Goal: Information Seeking & Learning: Learn about a topic

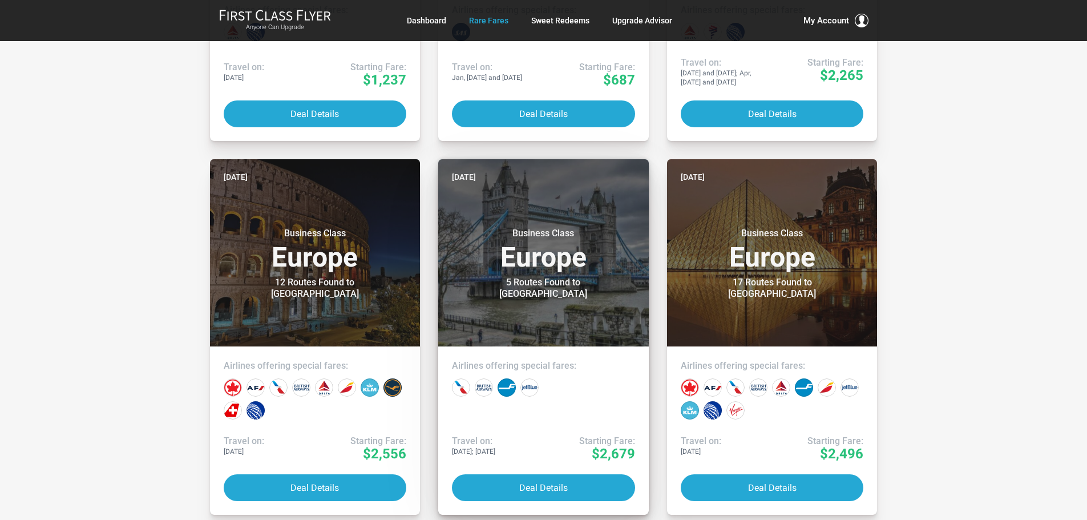
scroll to position [514, 0]
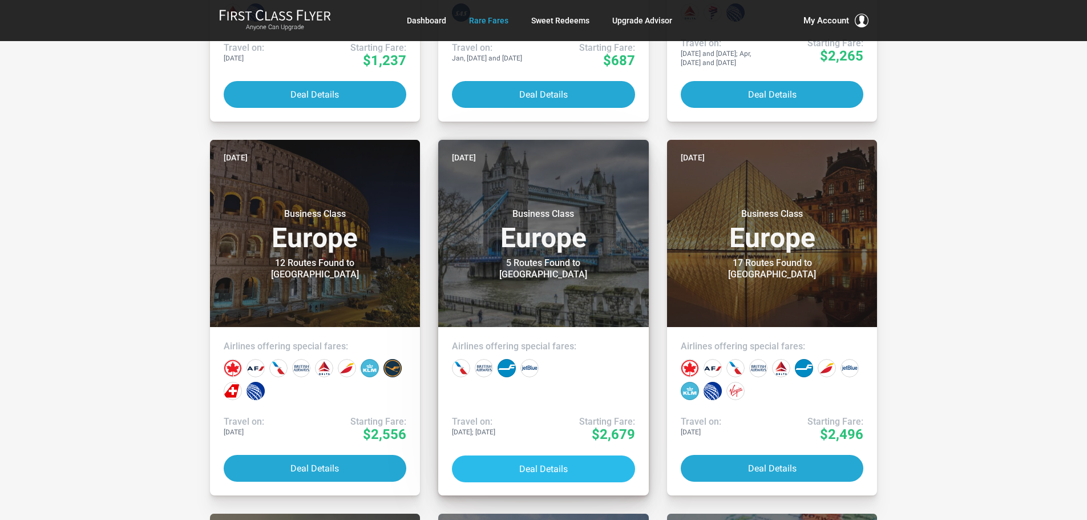
click at [510, 465] on button "Deal Details" at bounding box center [543, 468] width 183 height 27
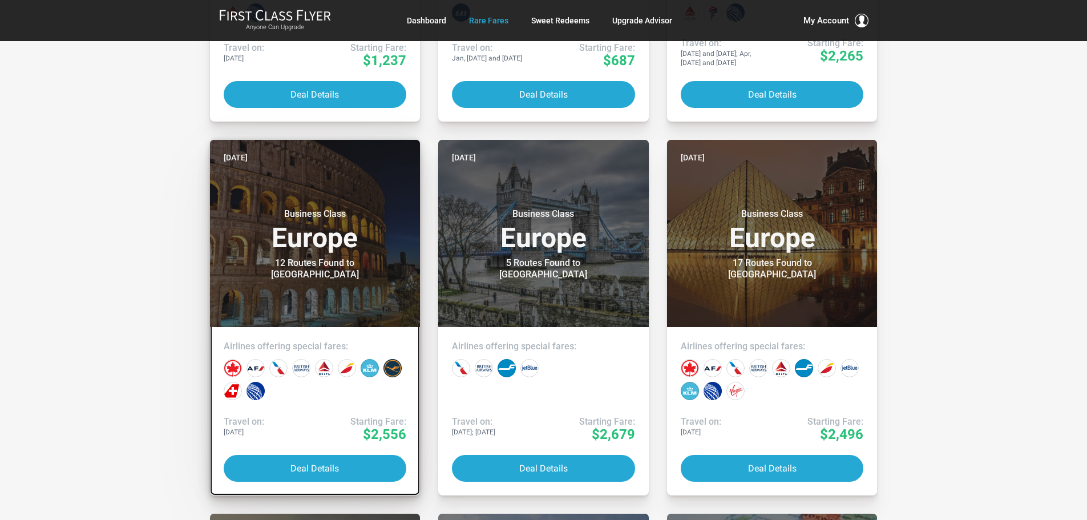
click at [292, 251] on h3 "Business Class Europe" at bounding box center [315, 229] width 183 height 43
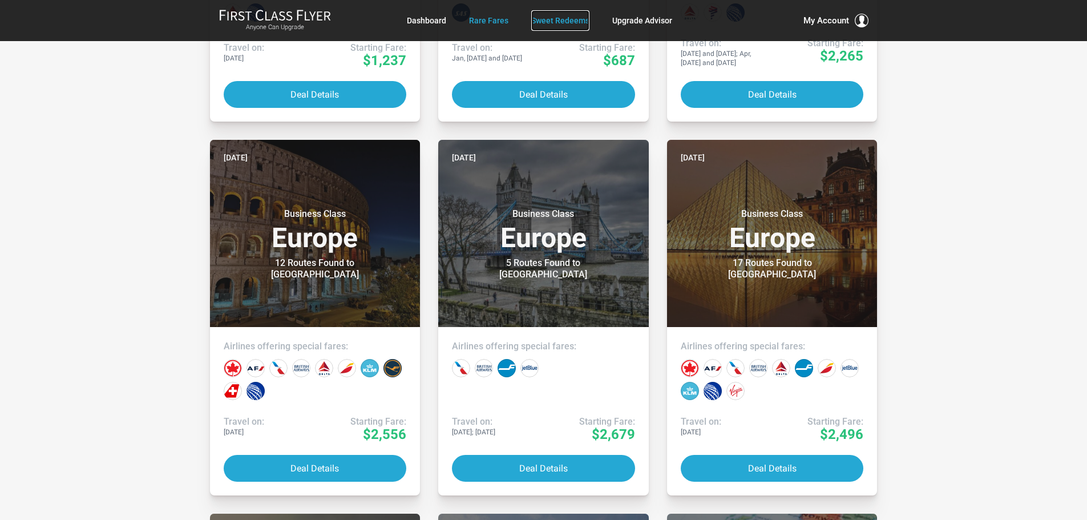
click at [562, 17] on link "Sweet Redeems" at bounding box center [560, 20] width 58 height 21
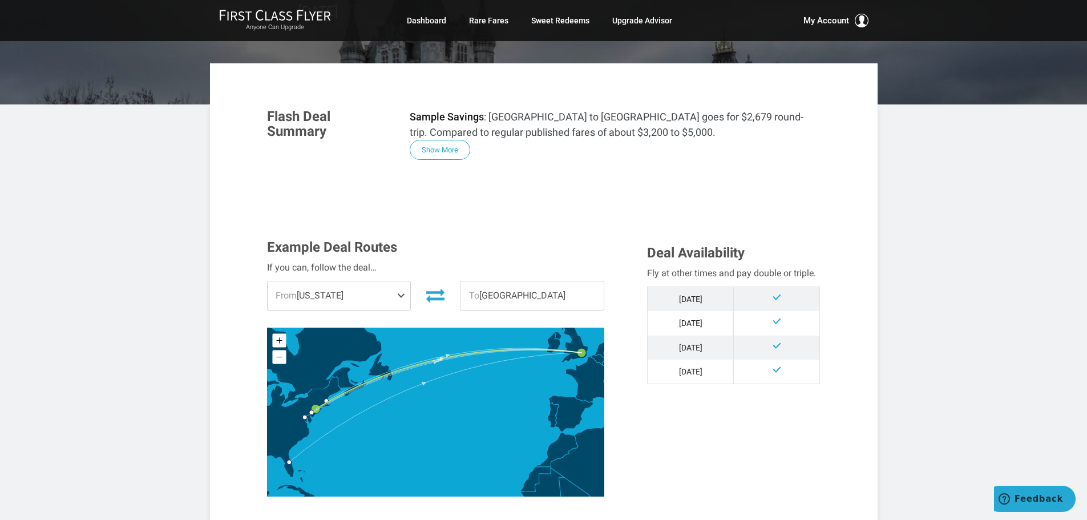
scroll to position [171, 0]
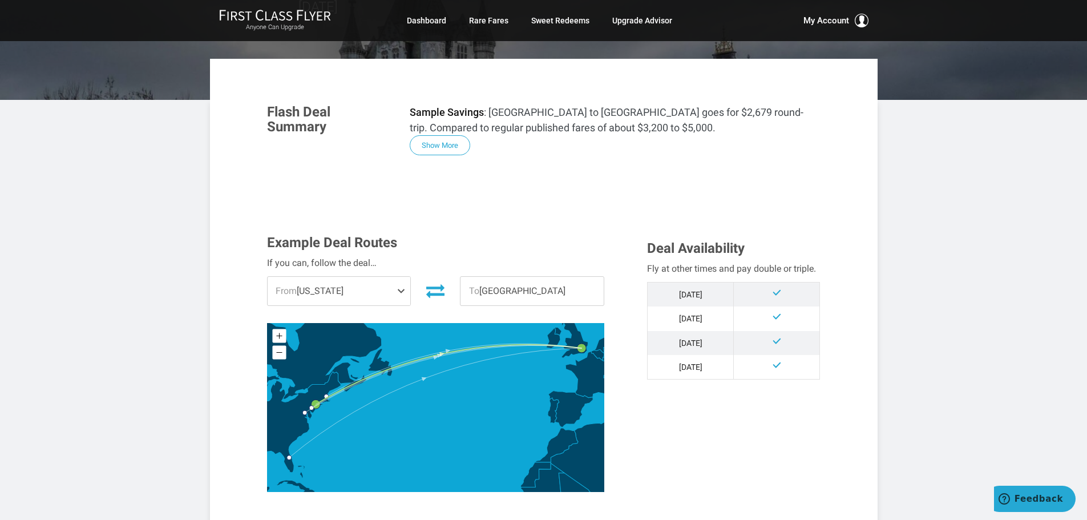
click at [392, 277] on span "From New York" at bounding box center [339, 291] width 143 height 29
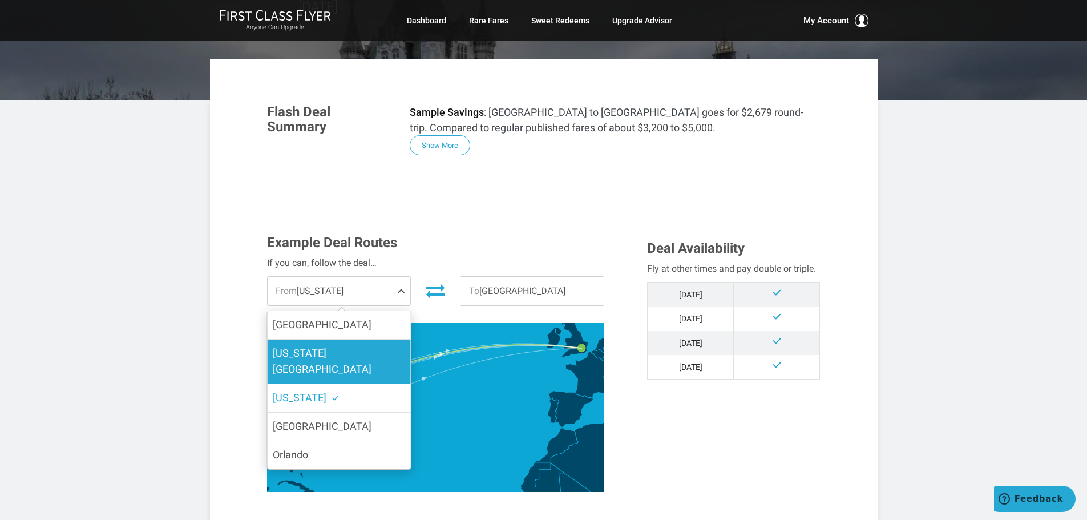
click at [359, 340] on label "Washington DC" at bounding box center [338, 362] width 143 height 45
click at [0, 0] on input "Washington DC" at bounding box center [0, 0] width 0 height 0
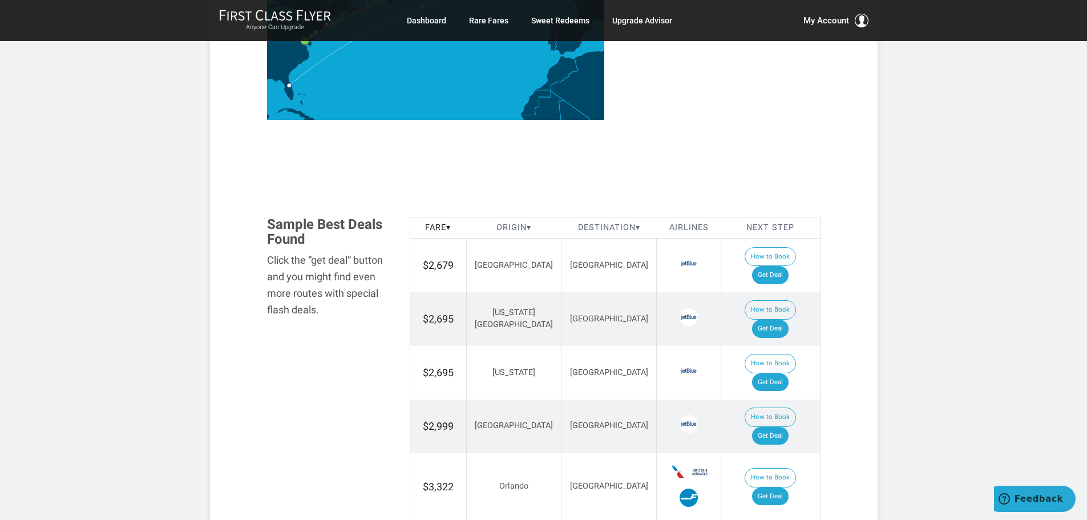
scroll to position [571, 0]
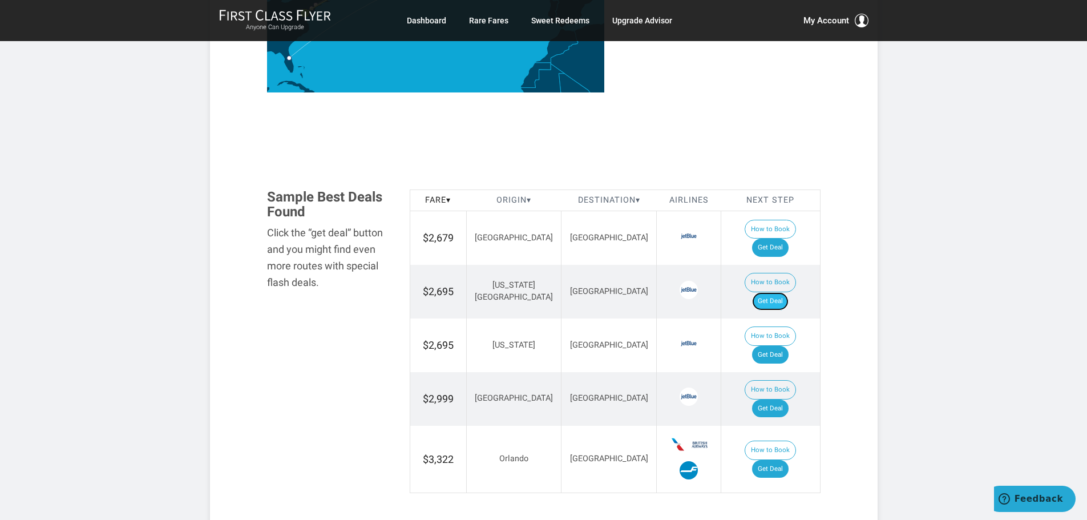
click at [785, 292] on link "Get Deal" at bounding box center [770, 301] width 37 height 18
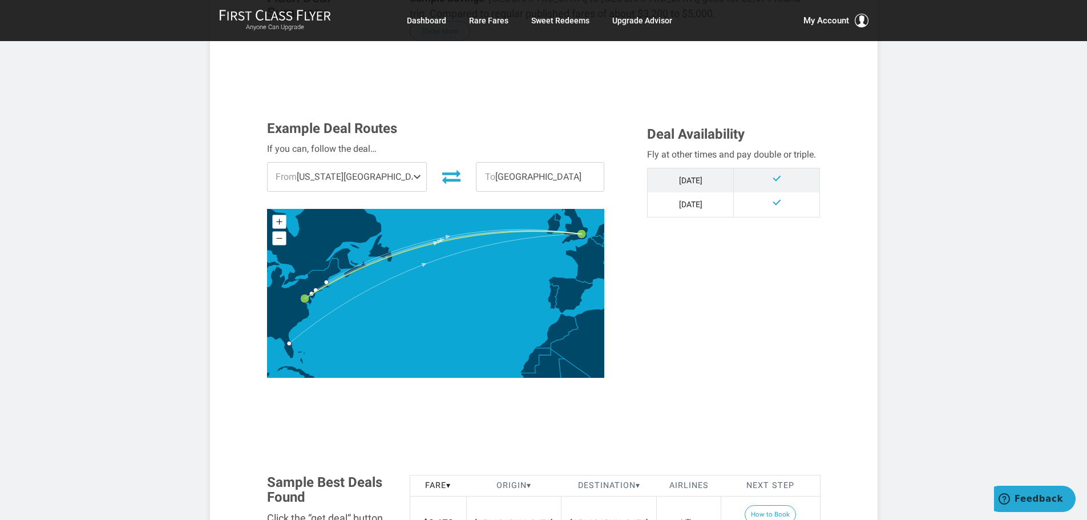
scroll to position [0, 0]
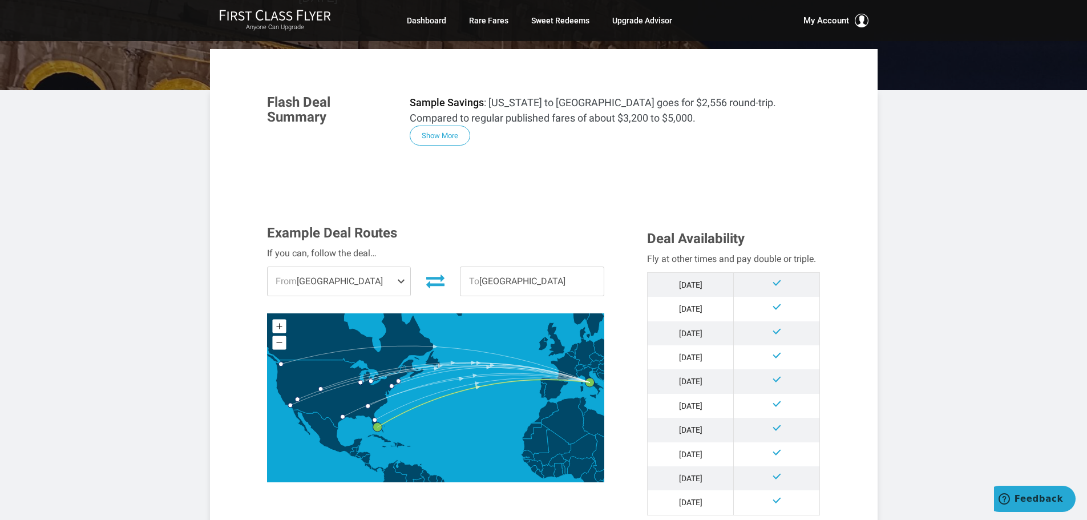
scroll to position [171, 0]
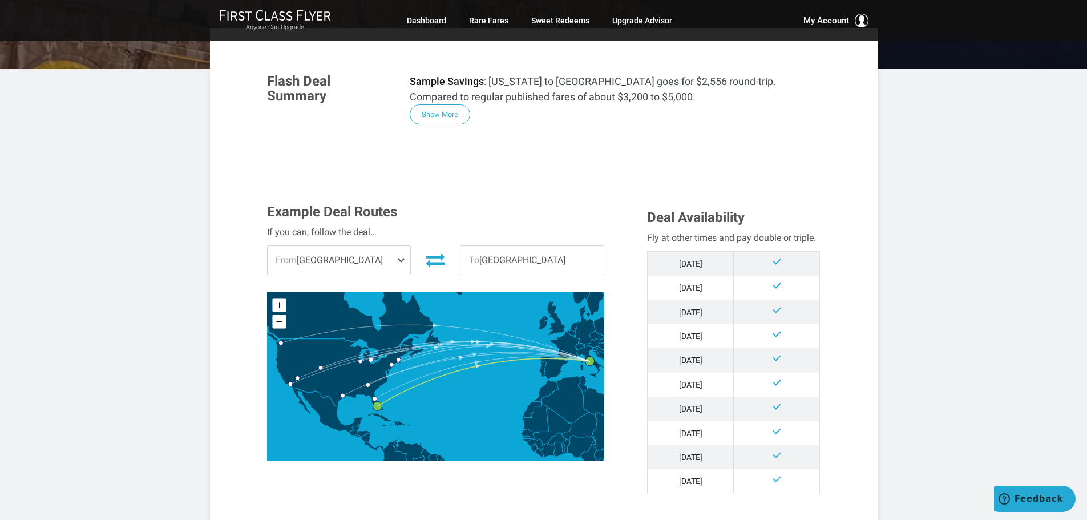
click at [389, 258] on span "From [GEOGRAPHIC_DATA]" at bounding box center [339, 260] width 143 height 29
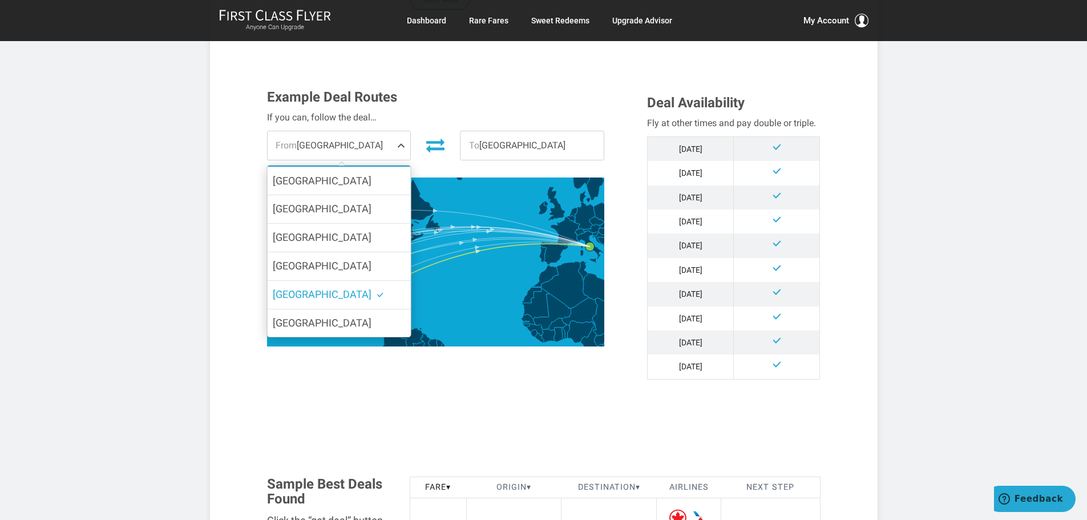
scroll to position [285, 0]
click at [382, 373] on div "Example Deal Routes If you can, follow the deal… From Miami New York Los Angele…" at bounding box center [544, 243] width 571 height 307
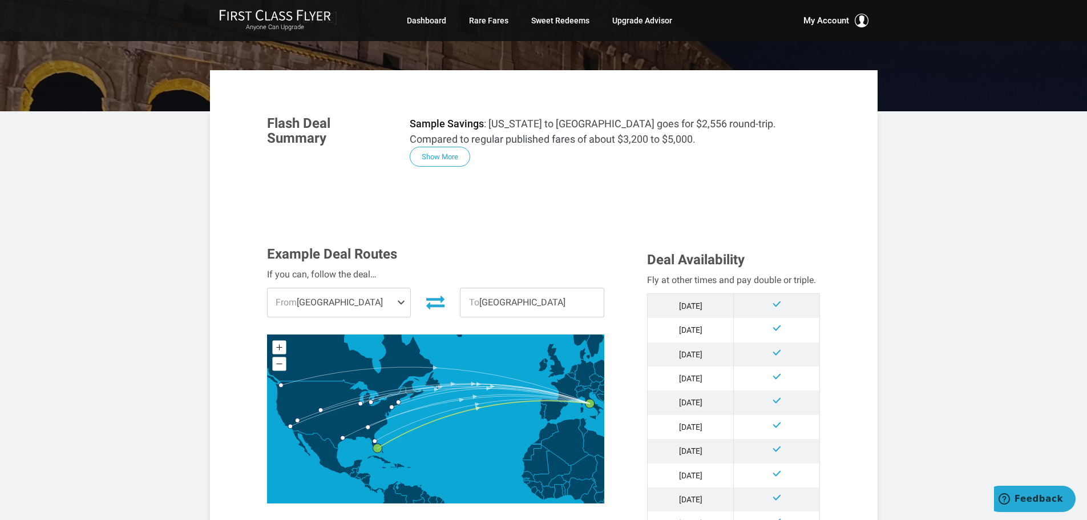
scroll to position [0, 0]
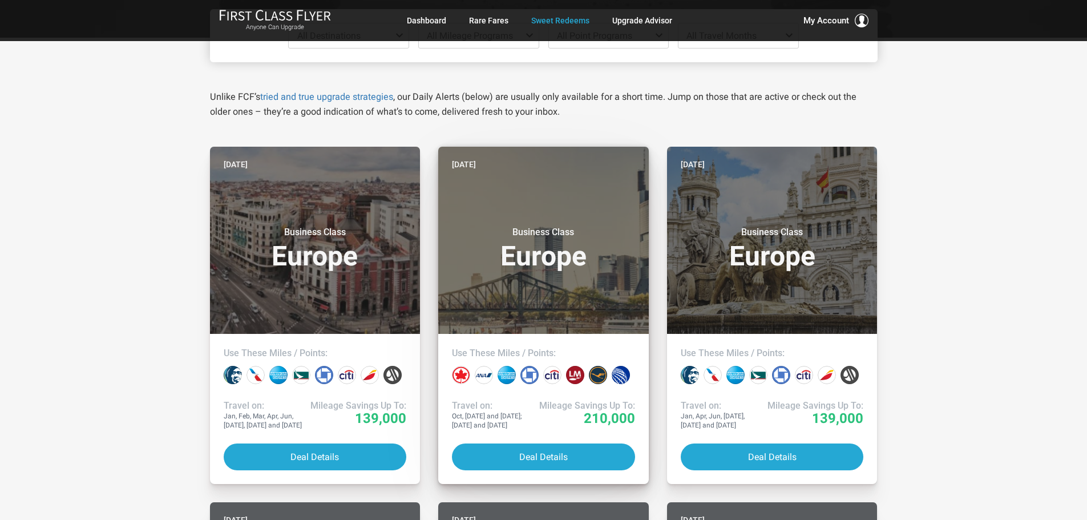
scroll to position [171, 0]
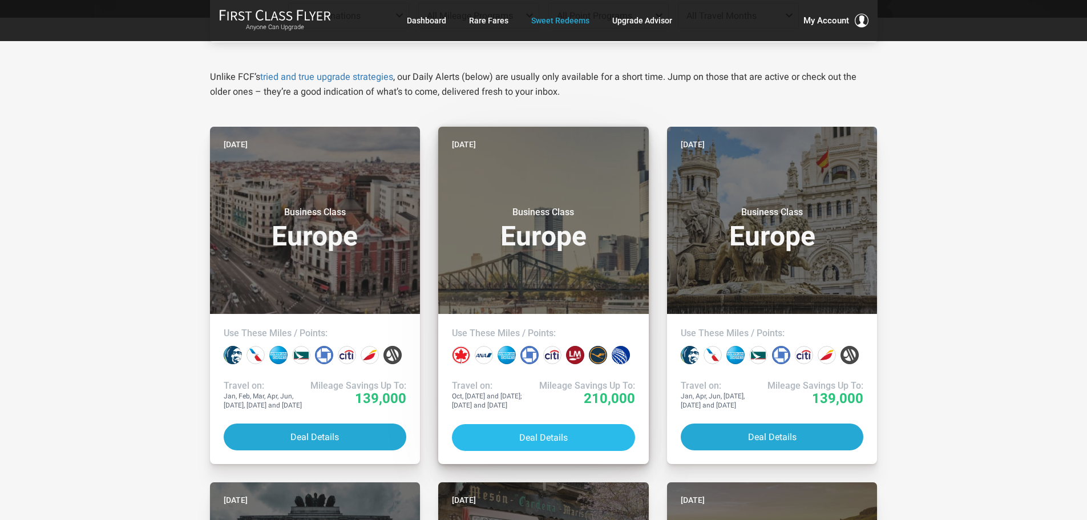
click at [508, 433] on button "Deal Details" at bounding box center [543, 437] width 183 height 27
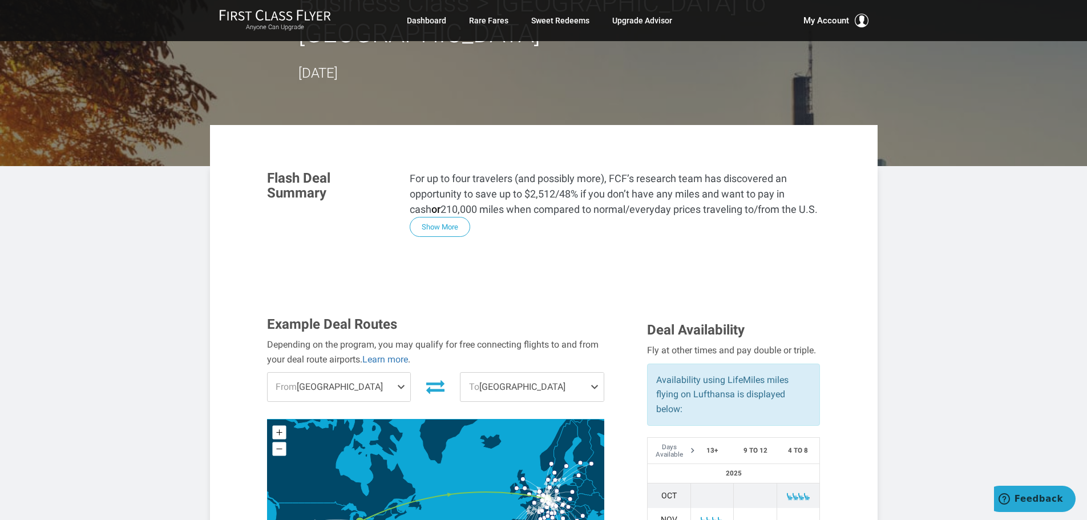
scroll to position [114, 0]
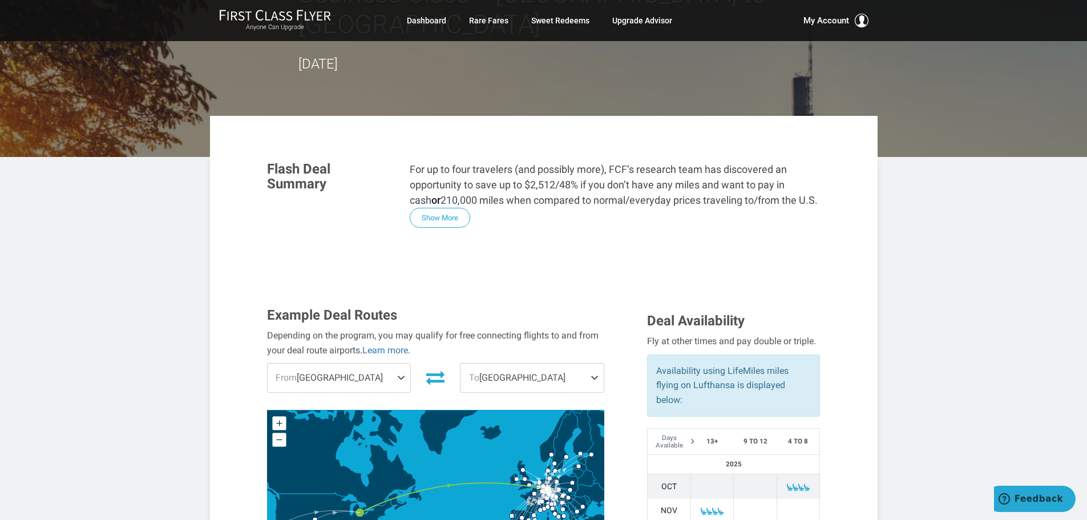
click at [396, 364] on span "From [GEOGRAPHIC_DATA]" at bounding box center [339, 378] width 143 height 29
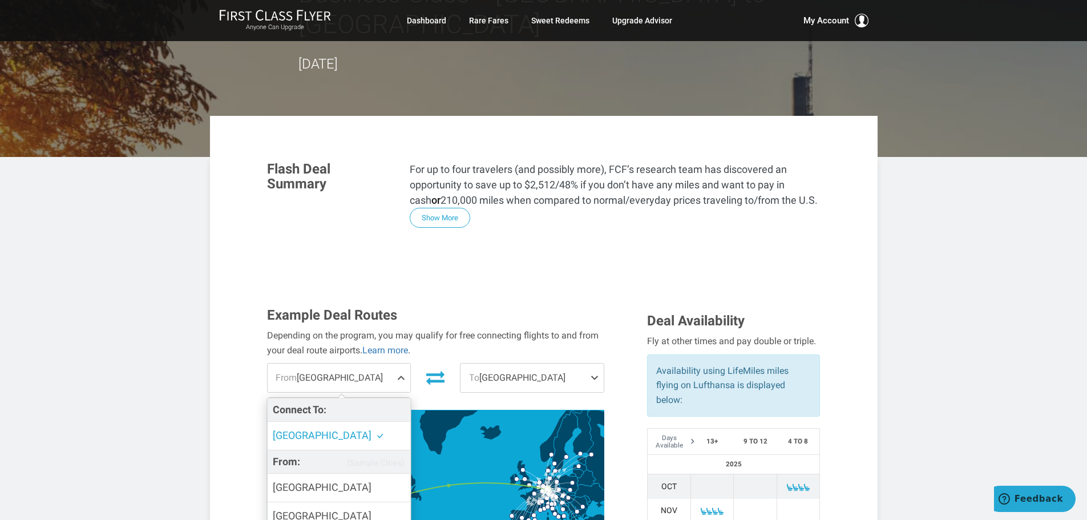
click at [355, 364] on span "From [GEOGRAPHIC_DATA]" at bounding box center [339, 378] width 143 height 29
